Goal: Task Accomplishment & Management: Use online tool/utility

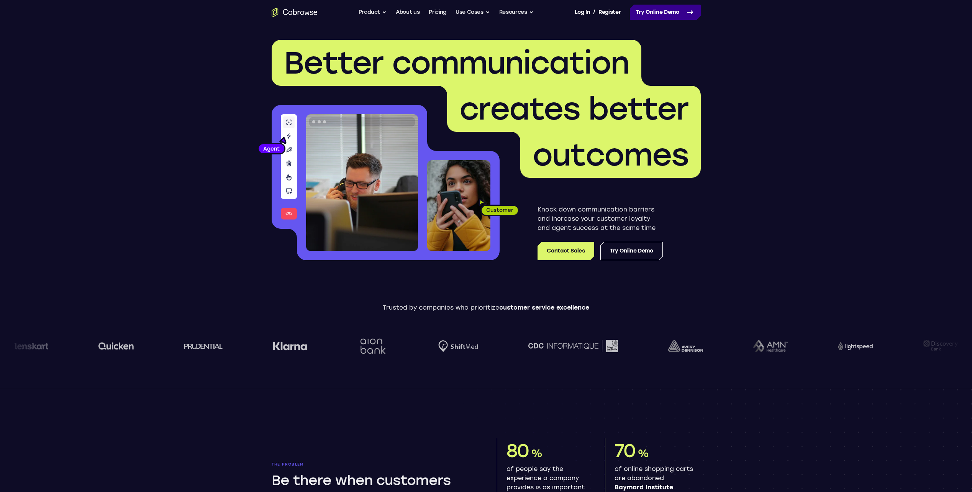
click at [657, 13] on link "Try Online Demo" at bounding box center [665, 12] width 71 height 15
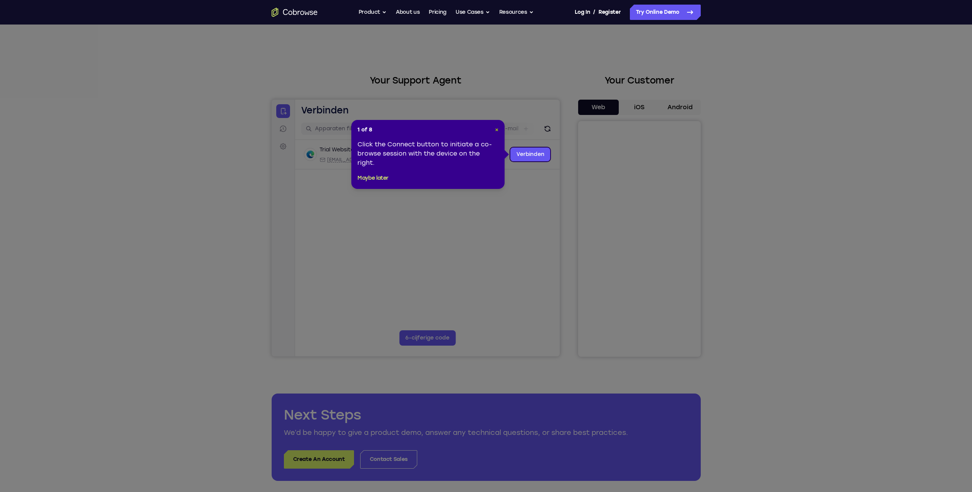
click at [496, 130] on span "×" at bounding box center [496, 129] width 3 height 7
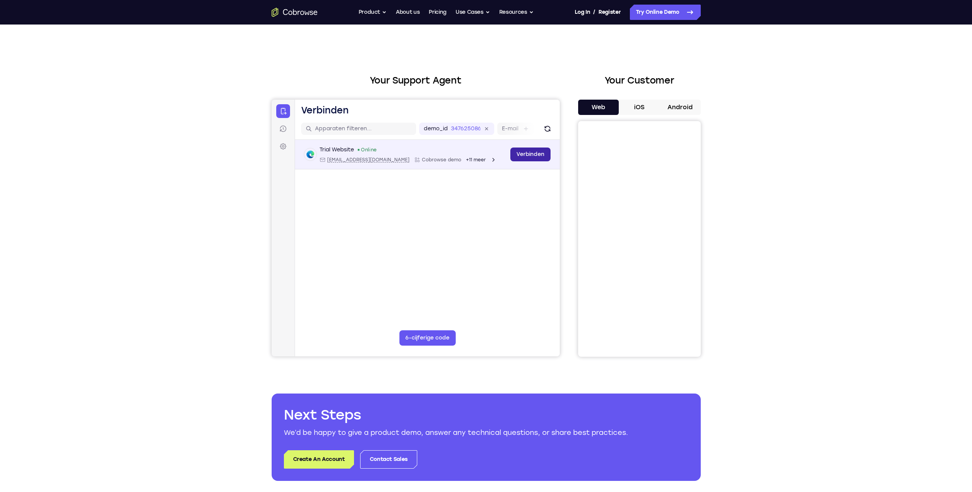
click at [528, 153] on link "Verbinden" at bounding box center [530, 155] width 40 height 14
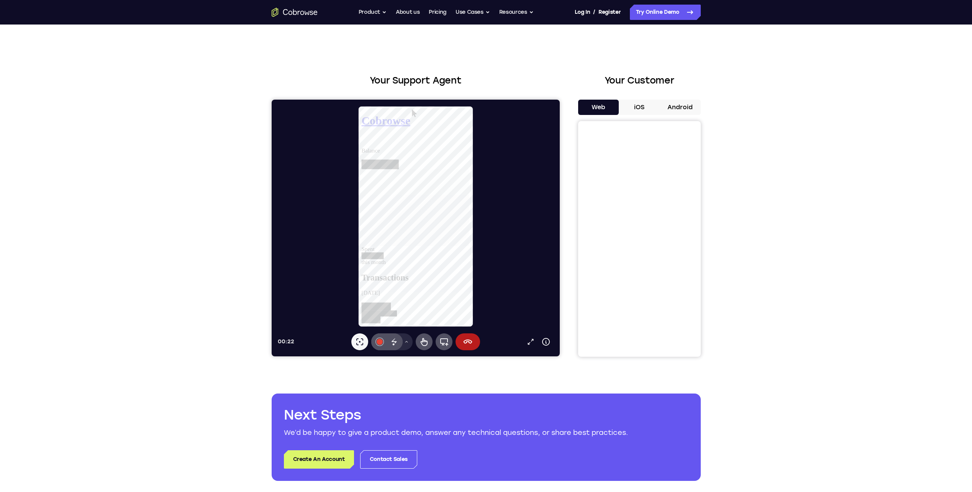
click at [639, 108] on button "iOS" at bounding box center [639, 107] width 41 height 15
click at [678, 113] on button "Android" at bounding box center [680, 107] width 41 height 15
click at [465, 346] on icon at bounding box center [467, 341] width 9 height 9
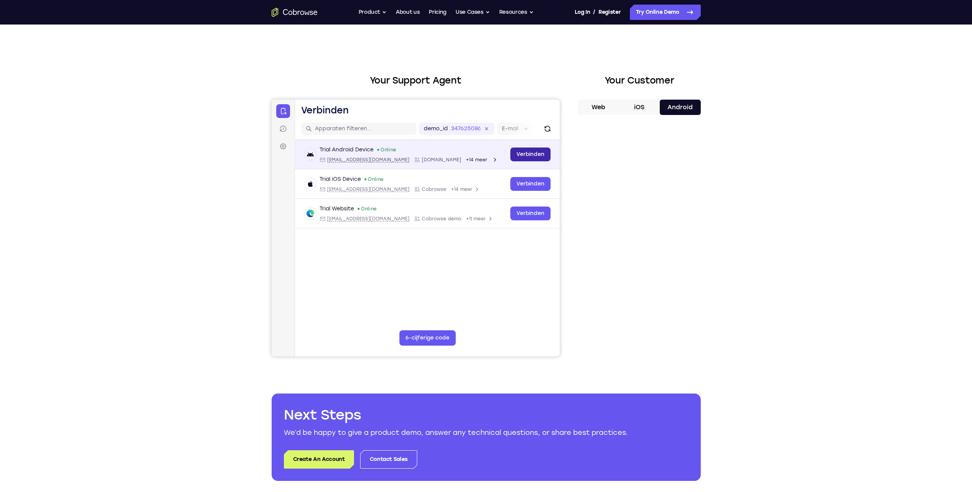
click at [523, 153] on link "Verbinden" at bounding box center [530, 155] width 40 height 14
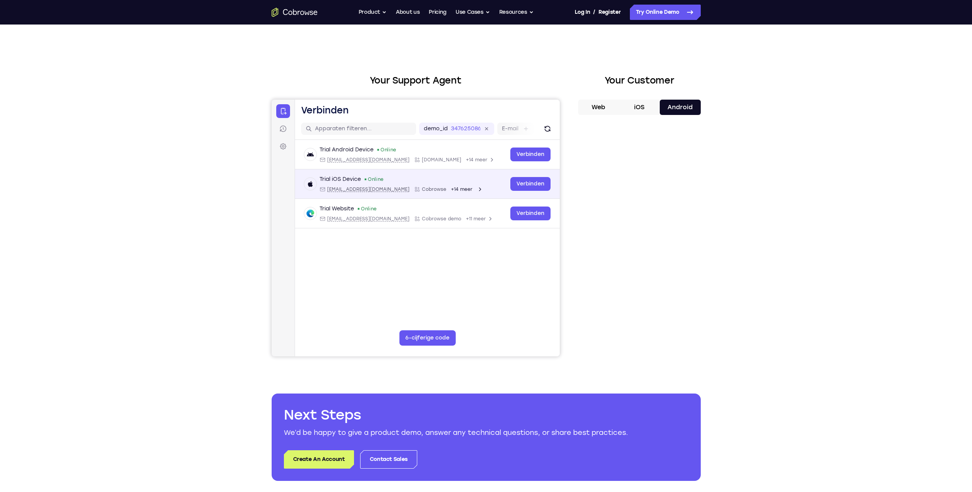
click at [422, 186] on span "Cobrowse" at bounding box center [434, 189] width 25 height 6
click at [530, 185] on link "Verbinden" at bounding box center [530, 184] width 40 height 14
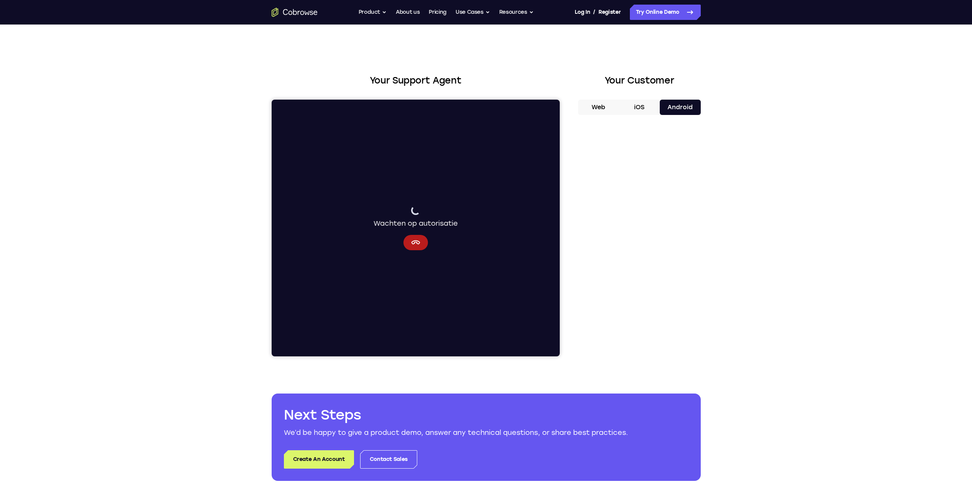
click at [637, 110] on button "iOS" at bounding box center [639, 107] width 41 height 15
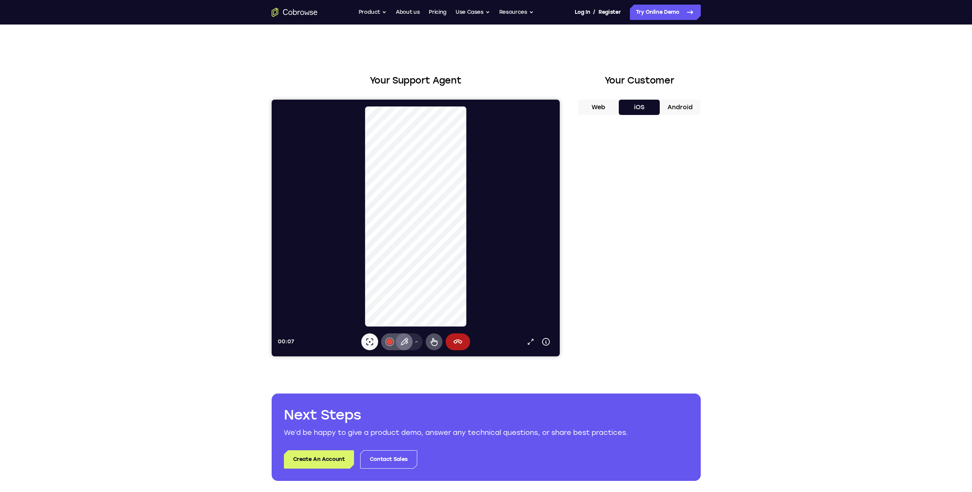
click at [402, 341] on icon at bounding box center [403, 341] width 9 height 9
click at [432, 340] on icon at bounding box center [433, 342] width 7 height 8
click at [435, 345] on icon at bounding box center [433, 341] width 9 height 9
click at [417, 345] on button "Tekengereedschapmenu" at bounding box center [416, 341] width 12 height 17
click at [395, 295] on button "Pen" at bounding box center [402, 292] width 62 height 12
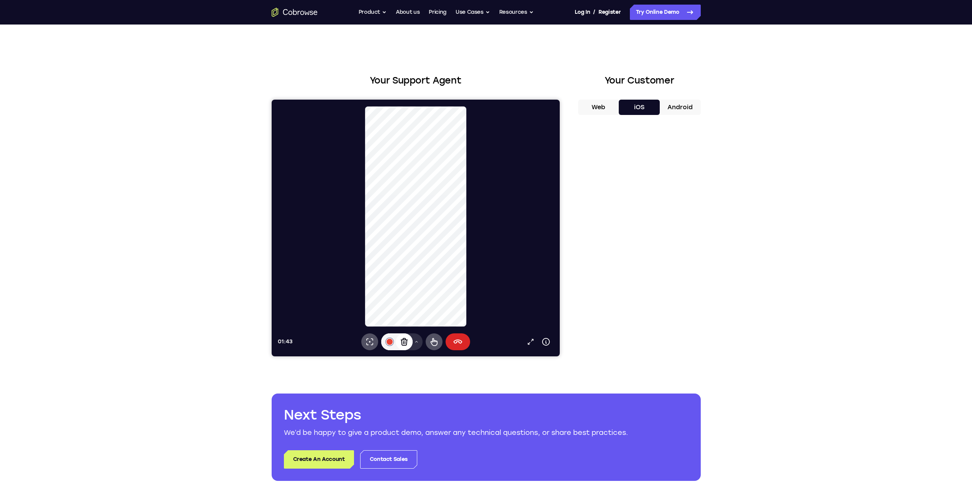
click at [457, 343] on icon at bounding box center [457, 341] width 9 height 9
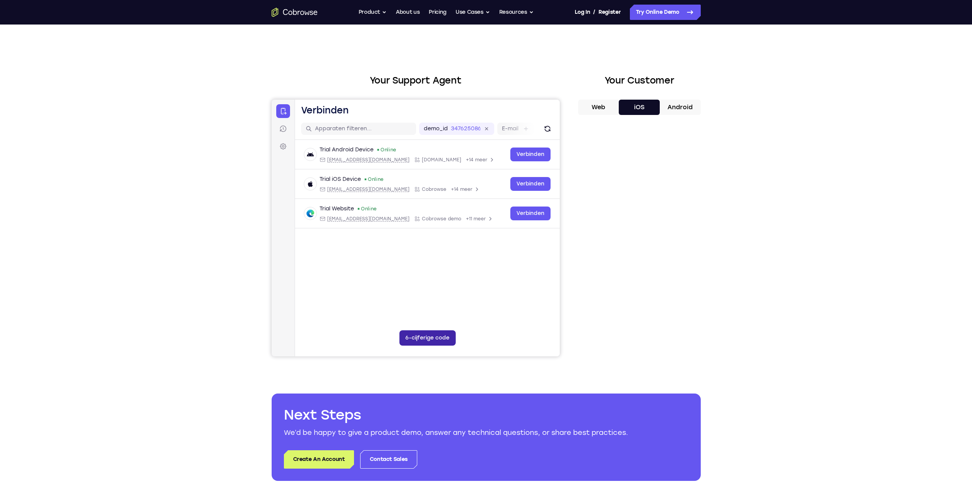
click at [427, 344] on button "6-cijferige code" at bounding box center [427, 337] width 56 height 15
click at [601, 102] on button "Web" at bounding box center [598, 107] width 41 height 15
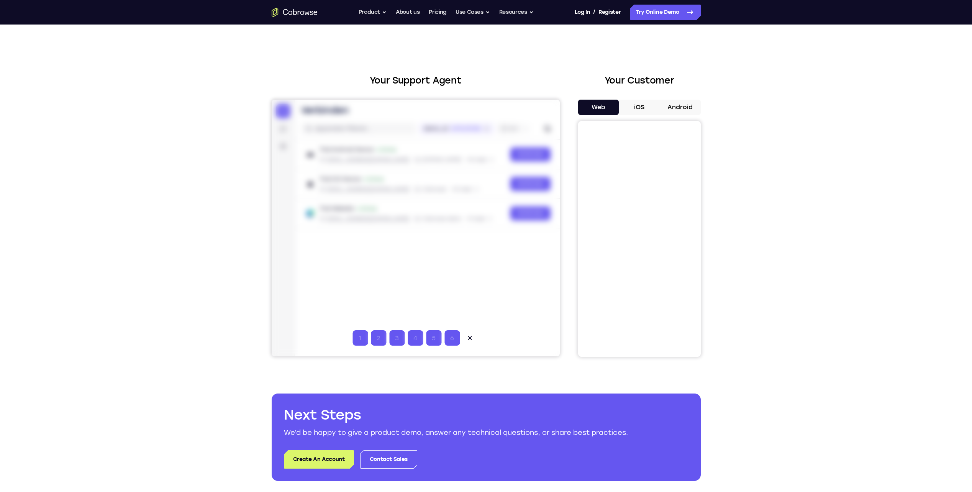
click at [361, 340] on input "Code-invoercijfer 1" at bounding box center [359, 337] width 15 height 15
click at [636, 103] on button "iOS" at bounding box center [639, 107] width 41 height 15
click at [471, 338] on icon at bounding box center [470, 338] width 8 height 8
click at [396, 293] on main "demo_id 347625086 347625086 E-mail Gebruikers-ID Apparaat-ID Apparaatnaam 6-cij…" at bounding box center [427, 246] width 265 height 257
click at [373, 15] on button "Product" at bounding box center [373, 12] width 28 height 15
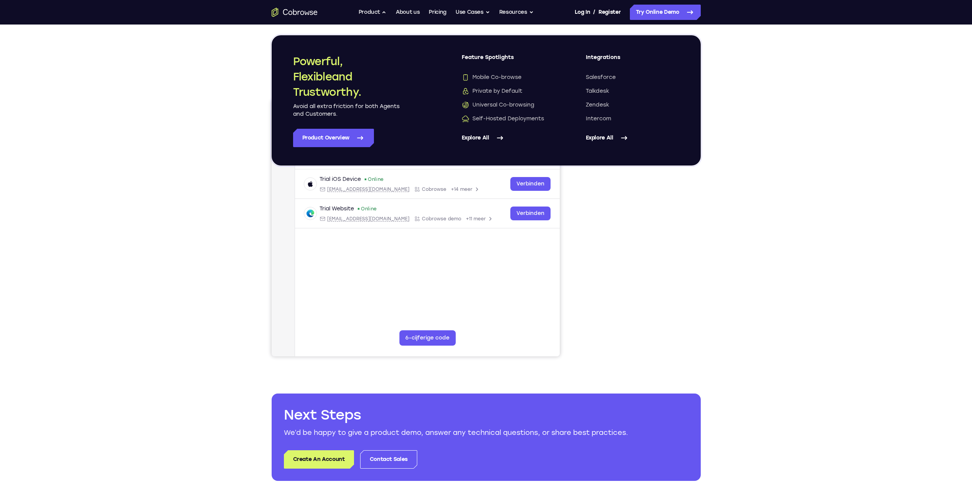
click at [203, 164] on div "Your Support Agent Your Customer Web iOS Android Next Steps We’d be happy to gi…" at bounding box center [486, 278] width 972 height 506
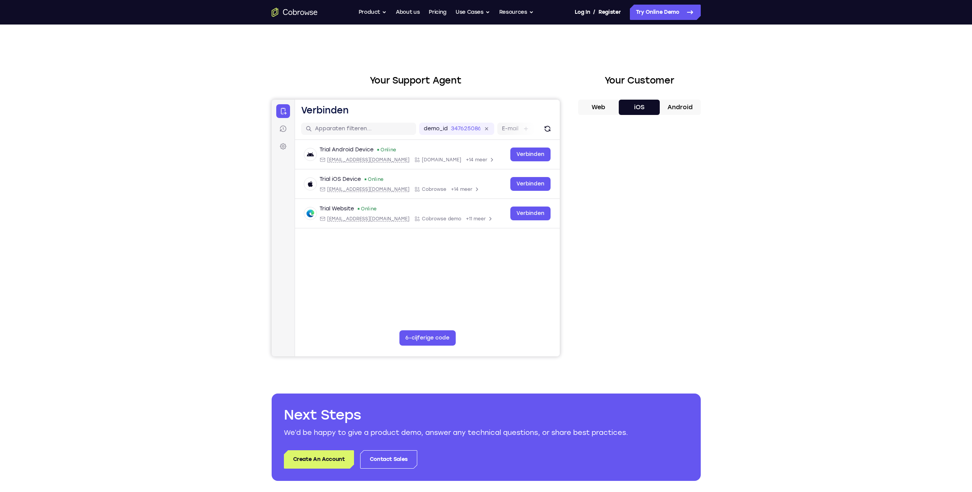
click at [279, 11] on icon "Go to the home page" at bounding box center [295, 12] width 46 height 9
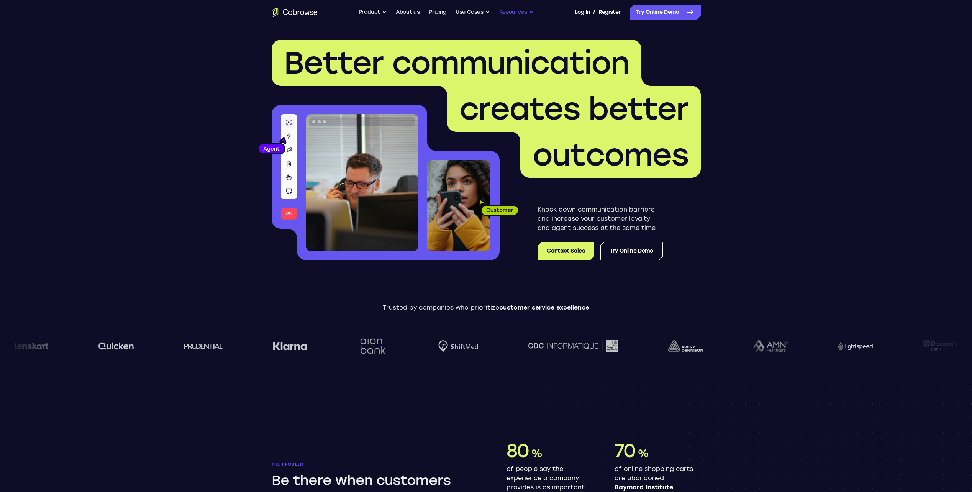
click at [531, 10] on button "Resources" at bounding box center [516, 12] width 34 height 15
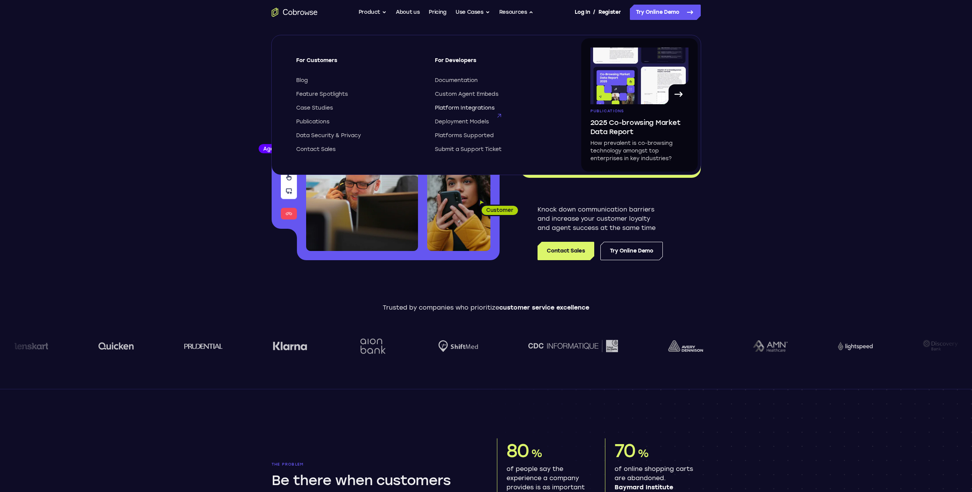
click at [445, 108] on span "Platform Integrations" at bounding box center [465, 108] width 60 height 8
